Goal: Task Accomplishment & Management: Use online tool/utility

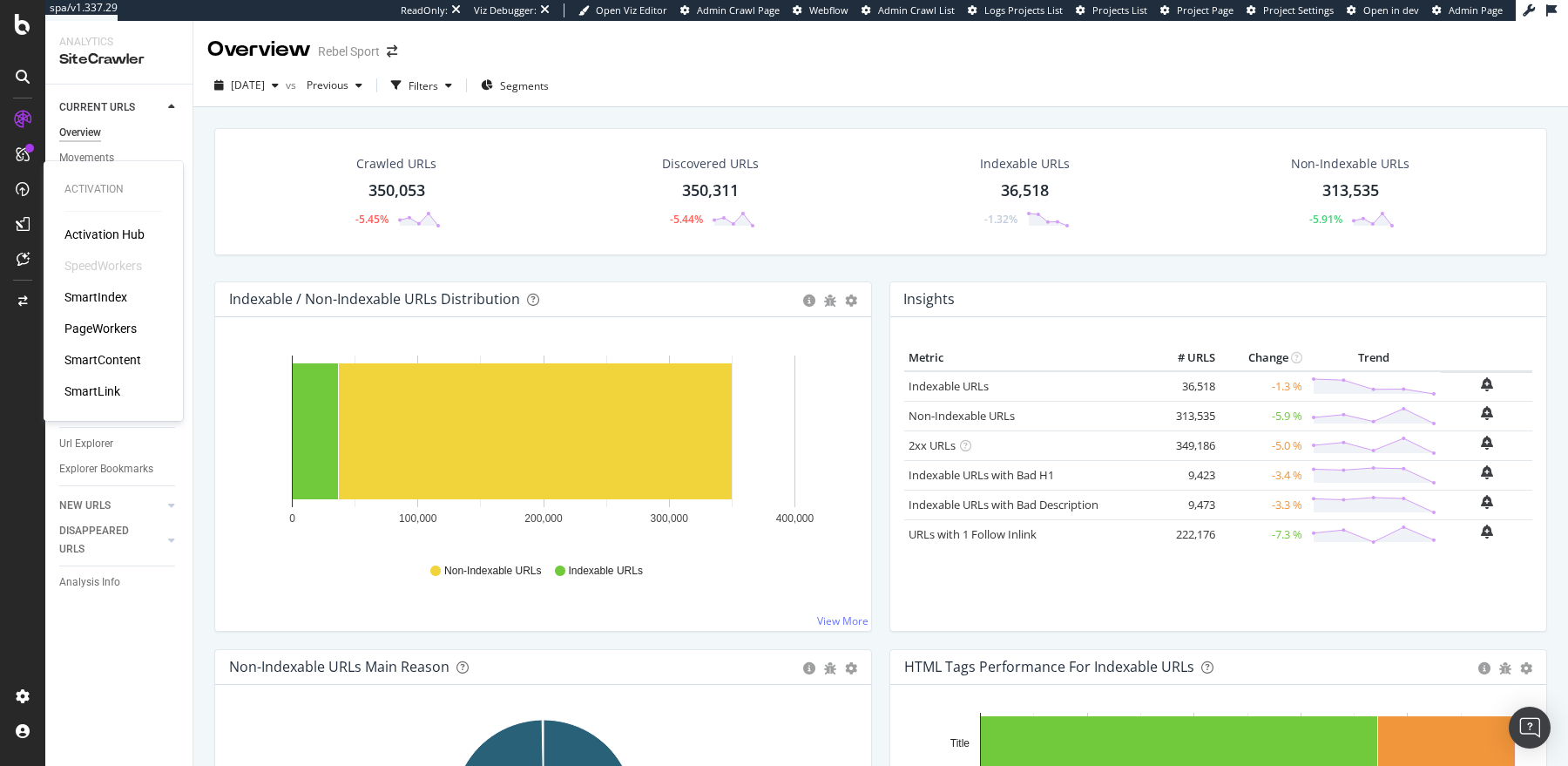
click at [112, 323] on div "PageWorkers" at bounding box center [101, 328] width 73 height 17
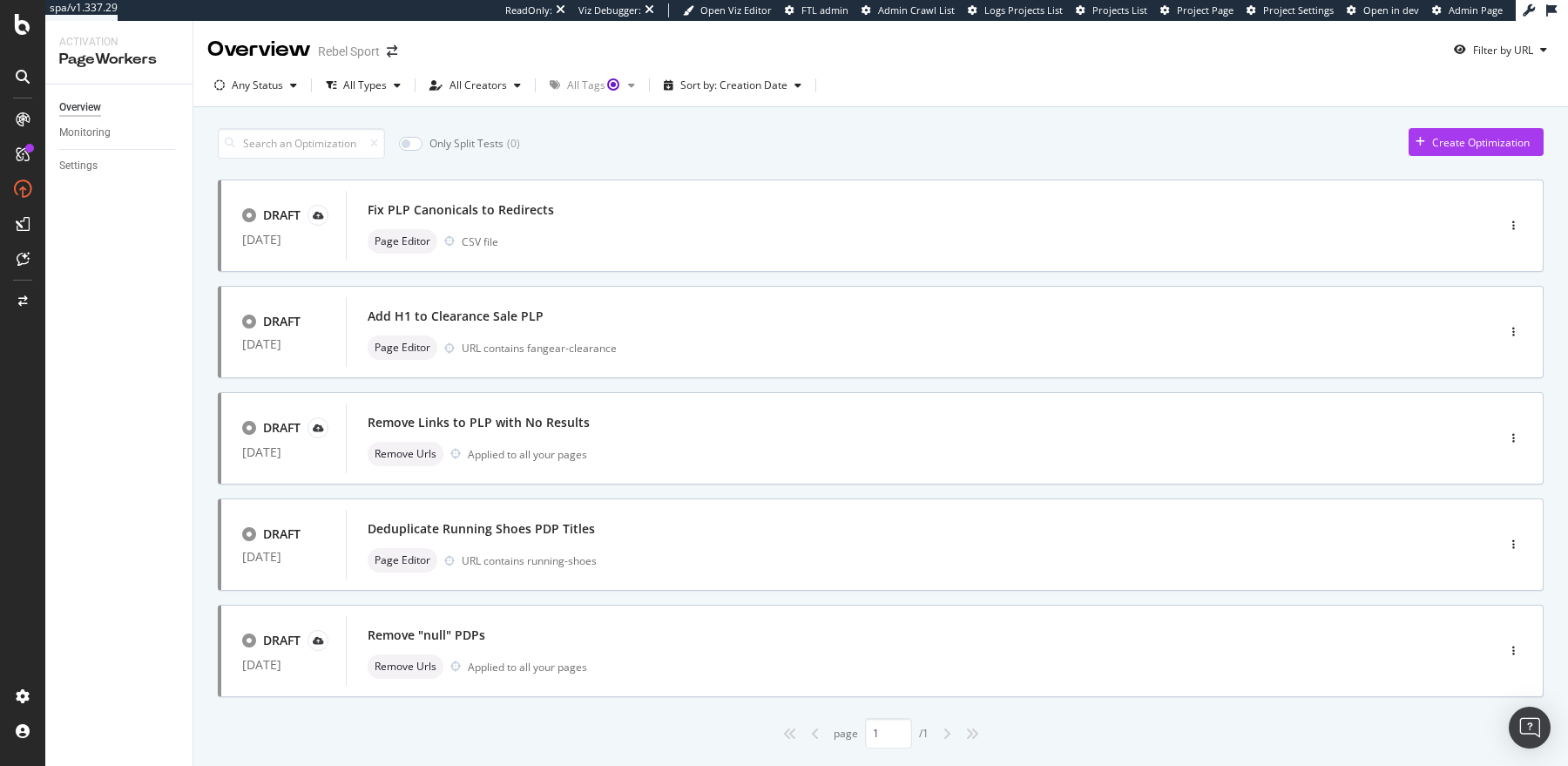
scroll to position [43, 0]
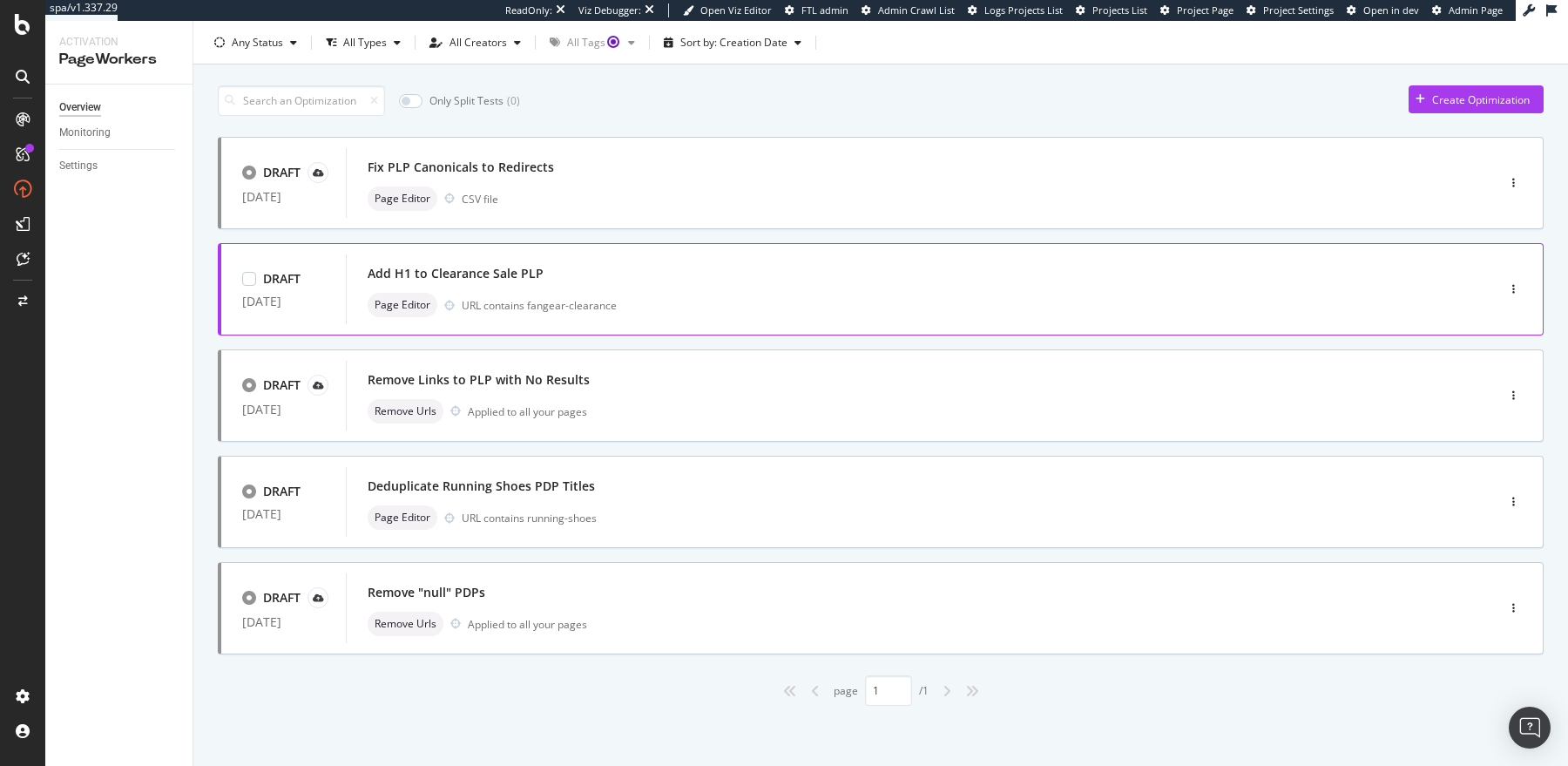
click at [594, 280] on div "Add H1 to Clearance Sale PLP" at bounding box center [894, 273] width 1054 height 24
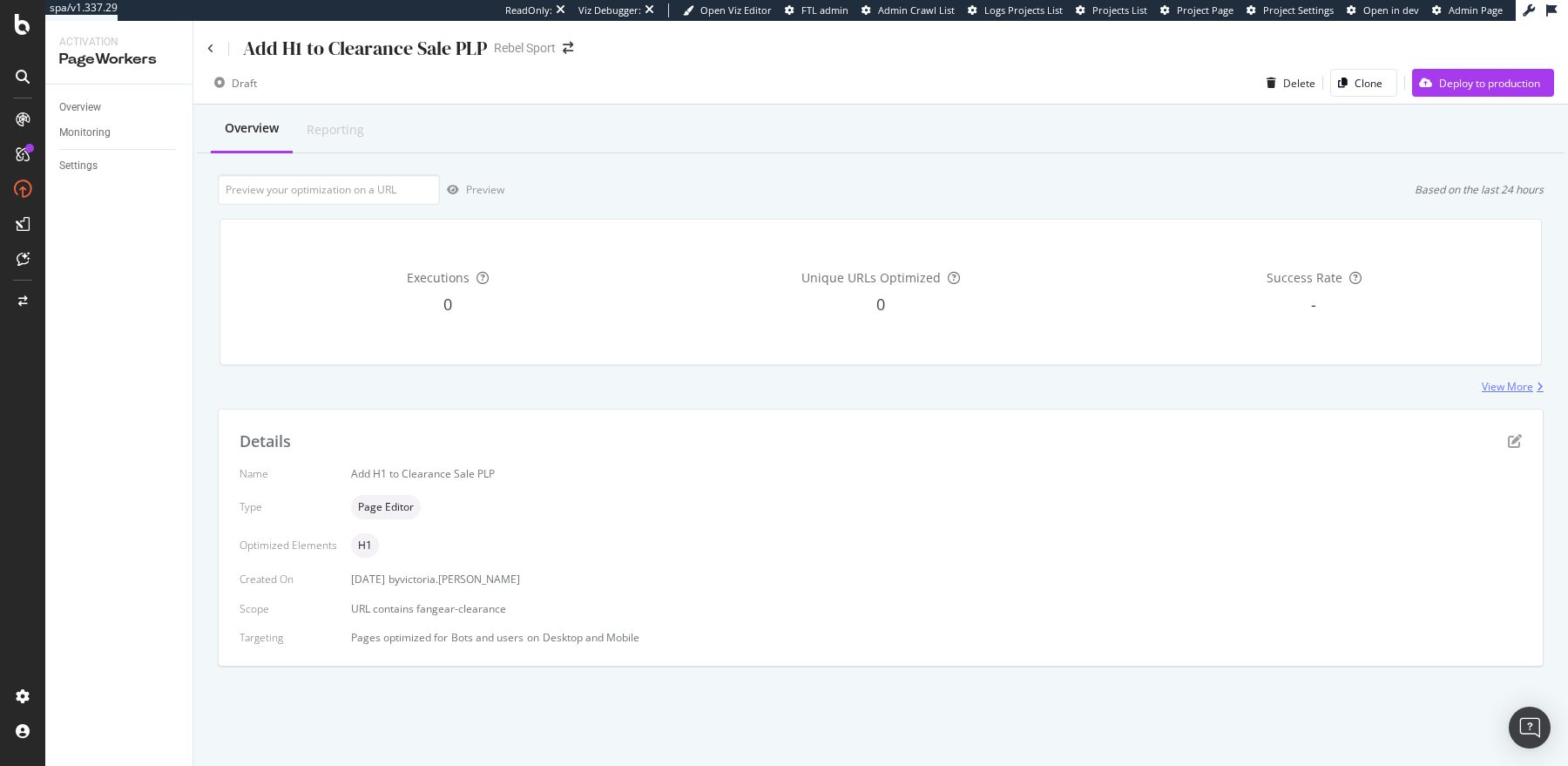
click at [1508, 390] on div "View More" at bounding box center [1508, 386] width 52 height 14
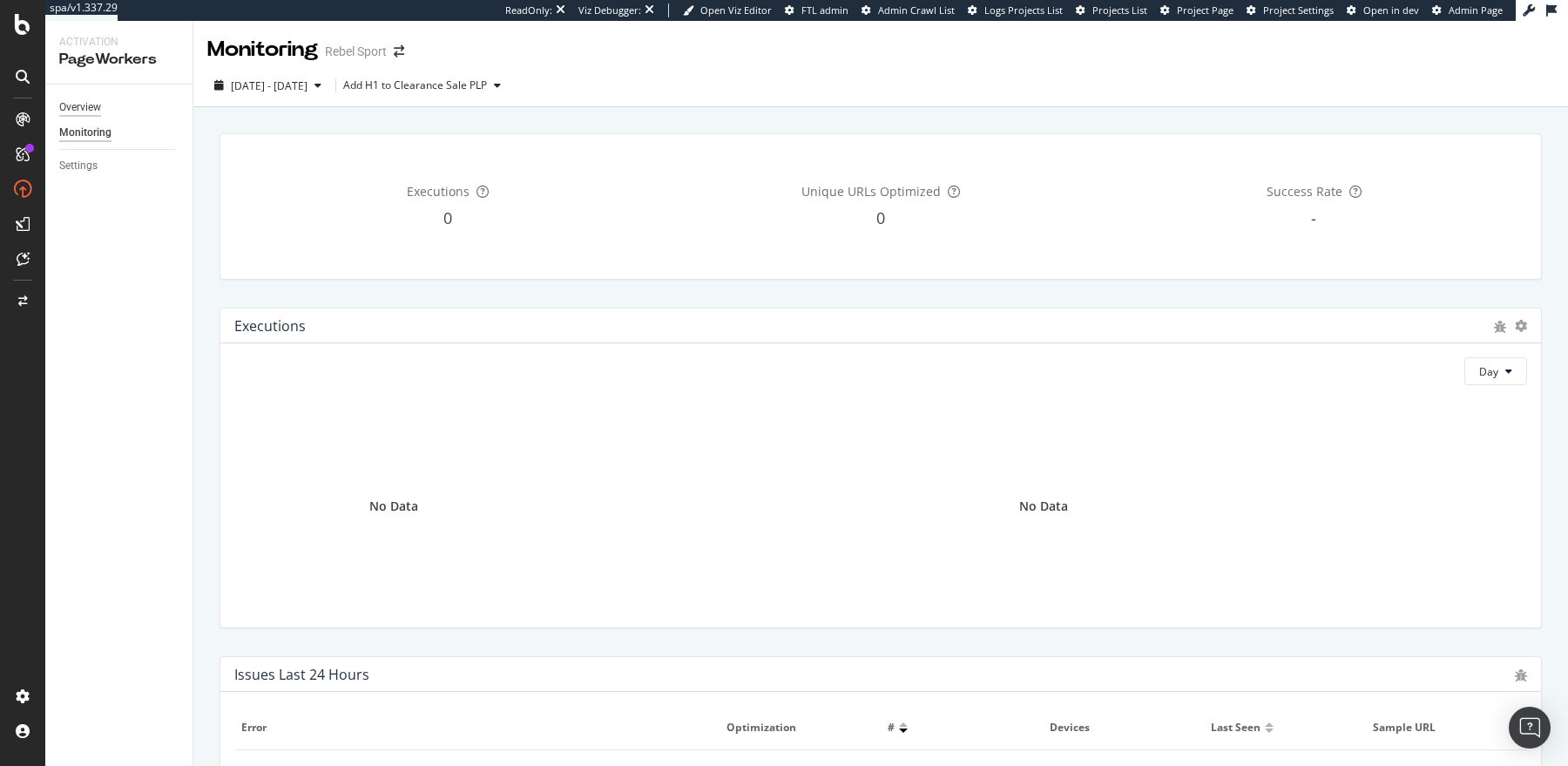
click at [68, 105] on div "Overview" at bounding box center [80, 107] width 42 height 18
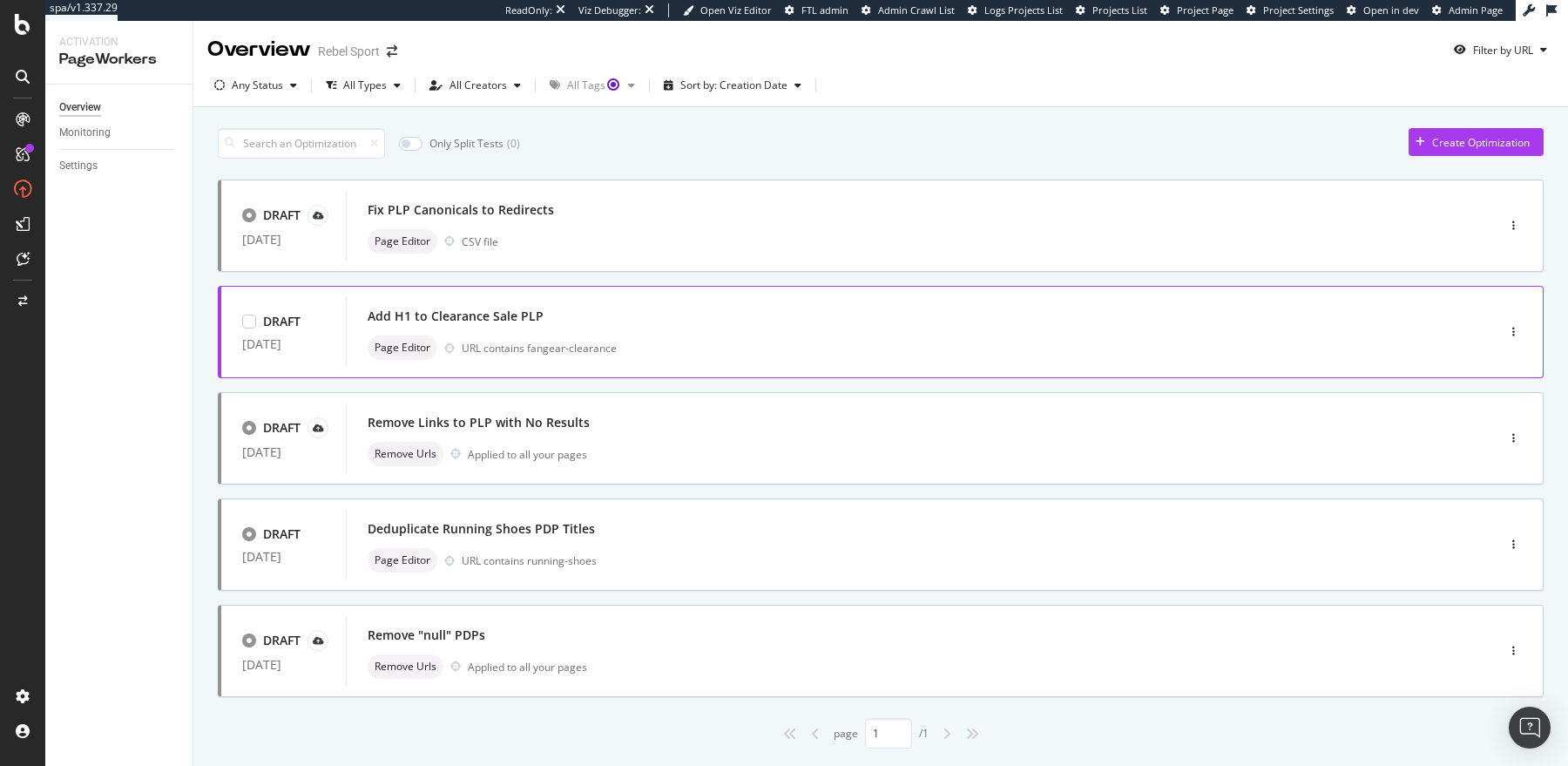
click at [1003, 364] on div "Add H1 to Clearance Sale PLP Page Editor URL contains fangear-clearance" at bounding box center [894, 331] width 1097 height 70
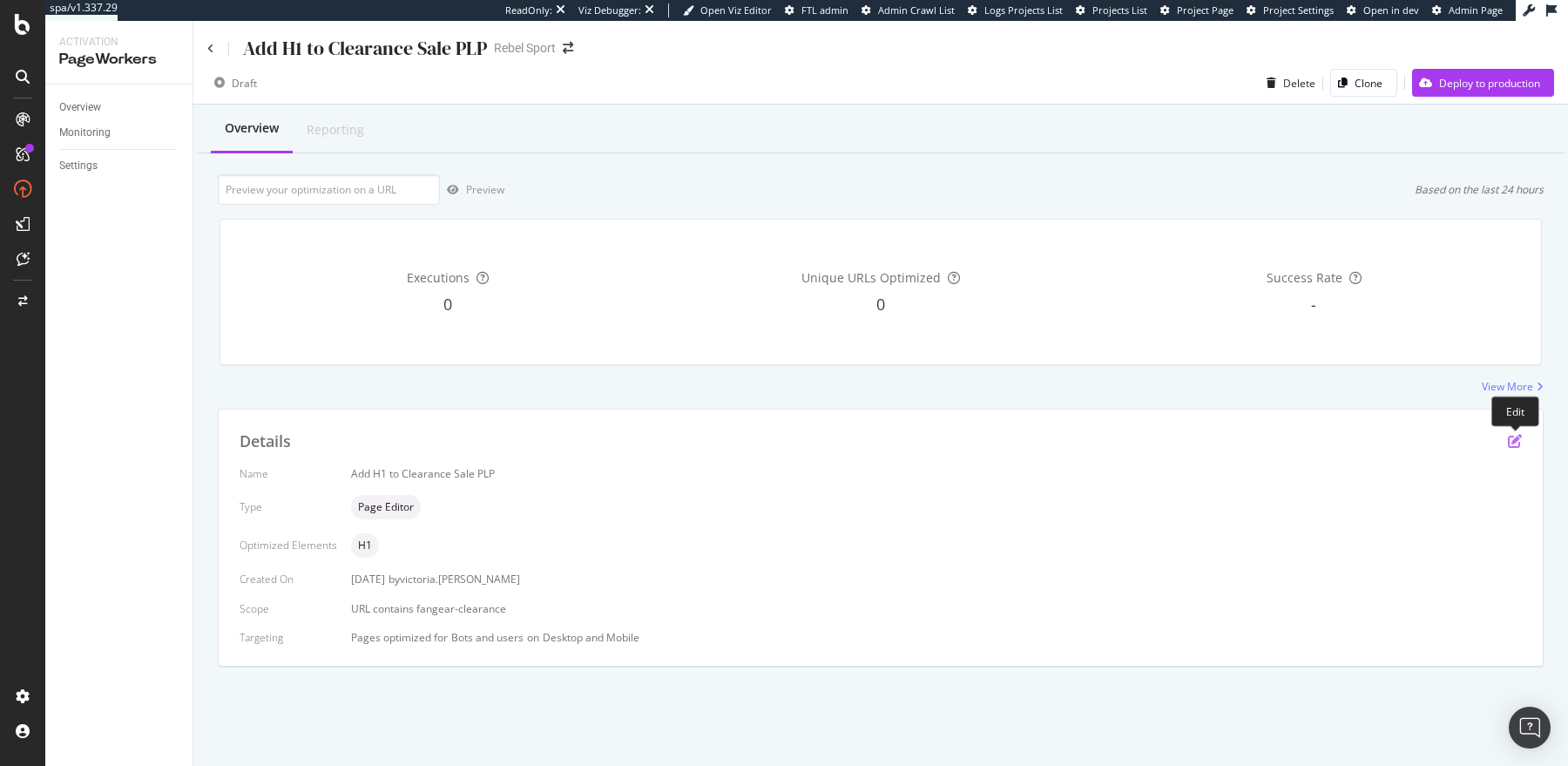
click at [1522, 439] on icon "pen-to-square" at bounding box center [1515, 440] width 14 height 14
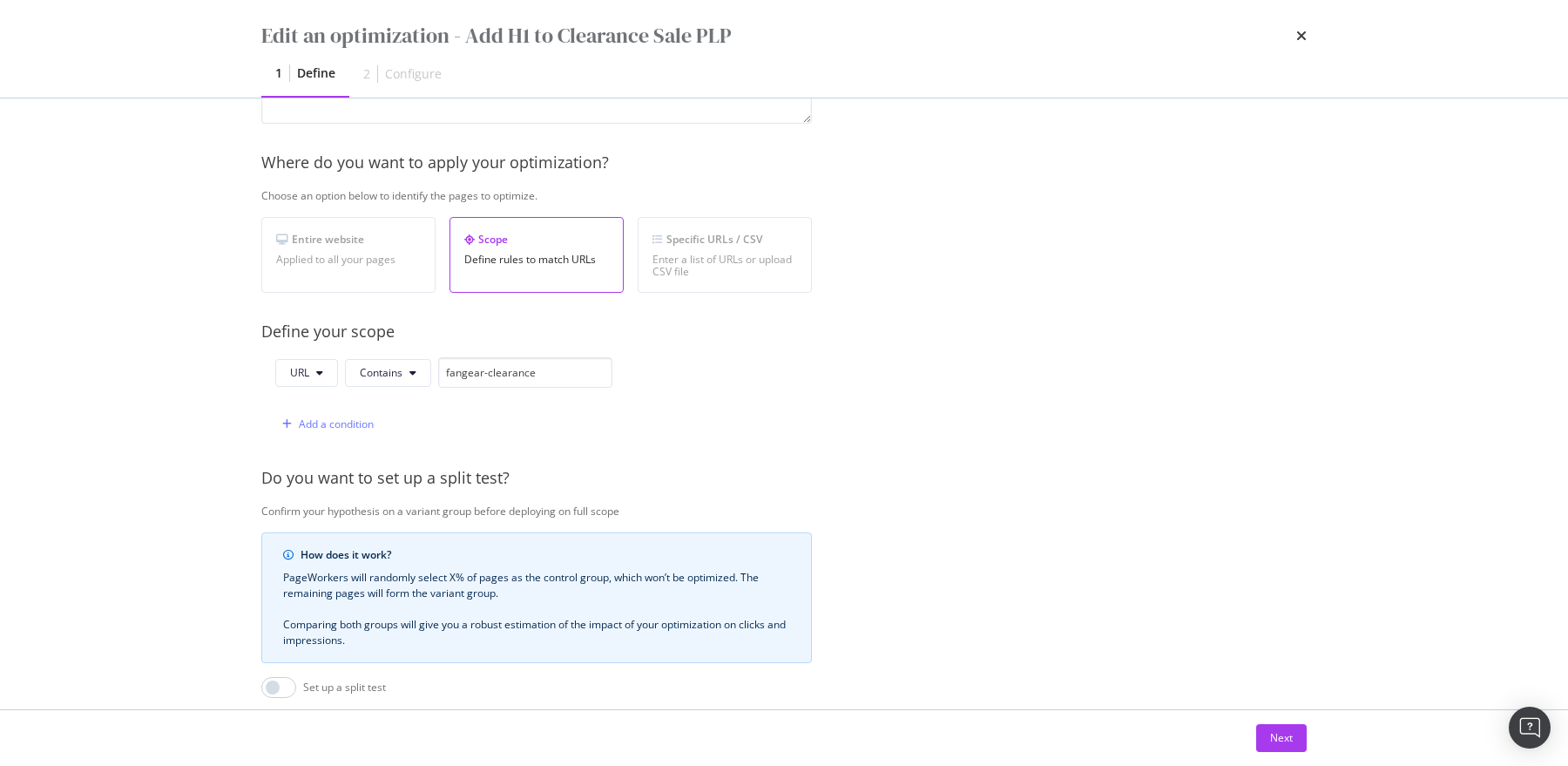
scroll to position [219, 0]
click at [1275, 743] on div "Next" at bounding box center [1282, 737] width 23 height 14
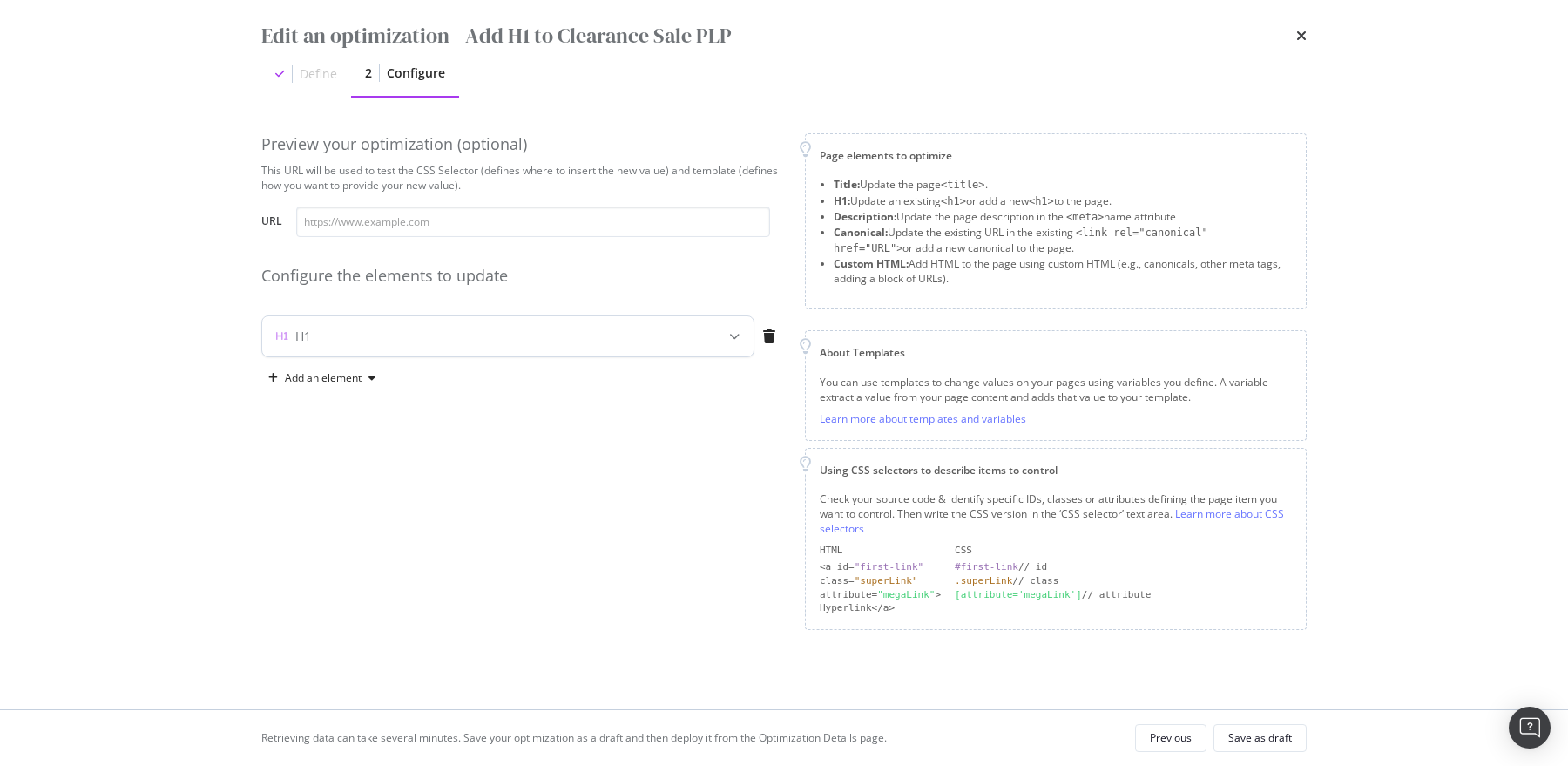
click at [537, 329] on div "H1" at bounding box center [473, 336] width 422 height 17
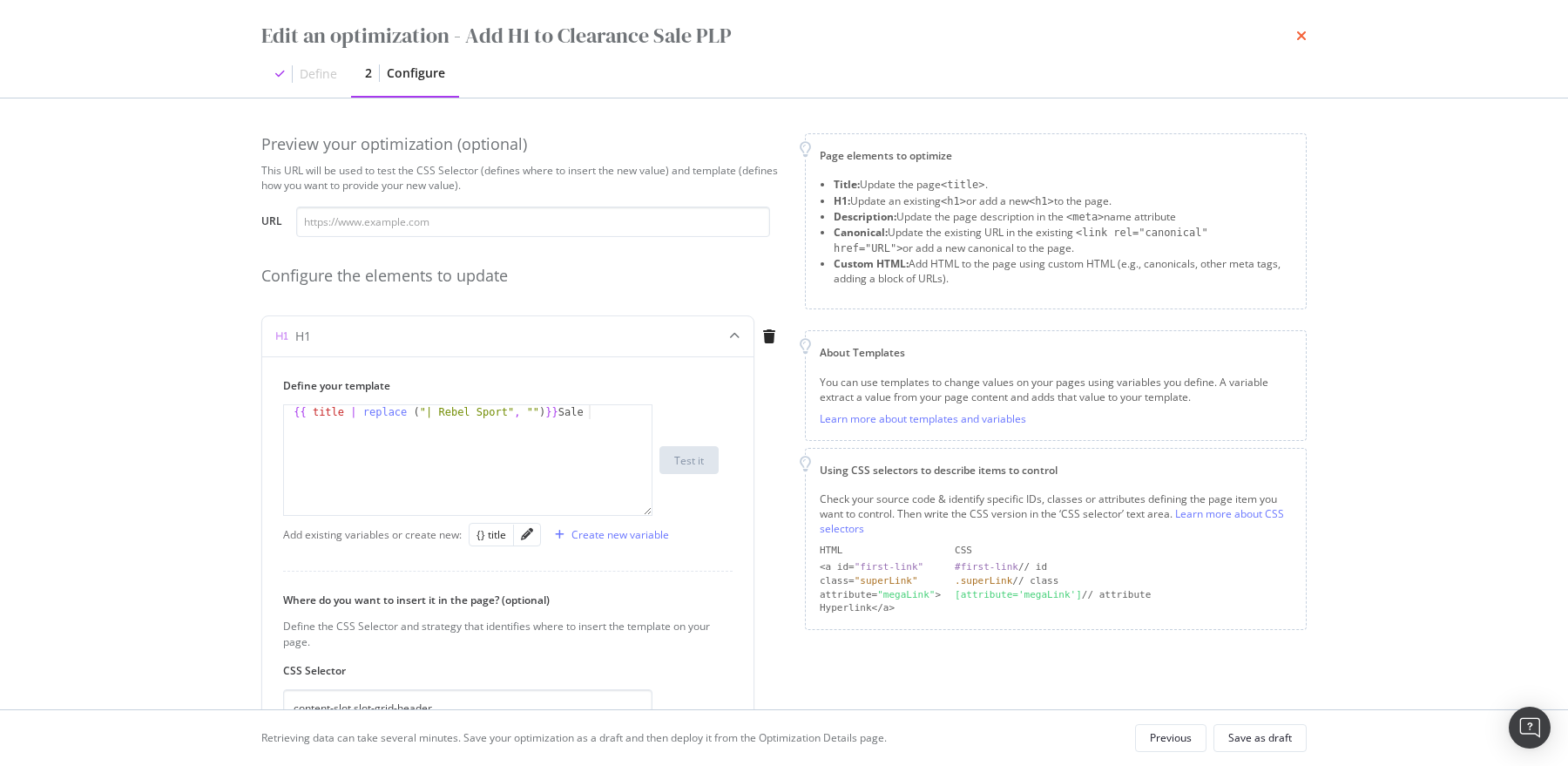
click at [1299, 34] on icon "times" at bounding box center [1301, 35] width 11 height 14
